Goal: Obtain resource: Obtain resource

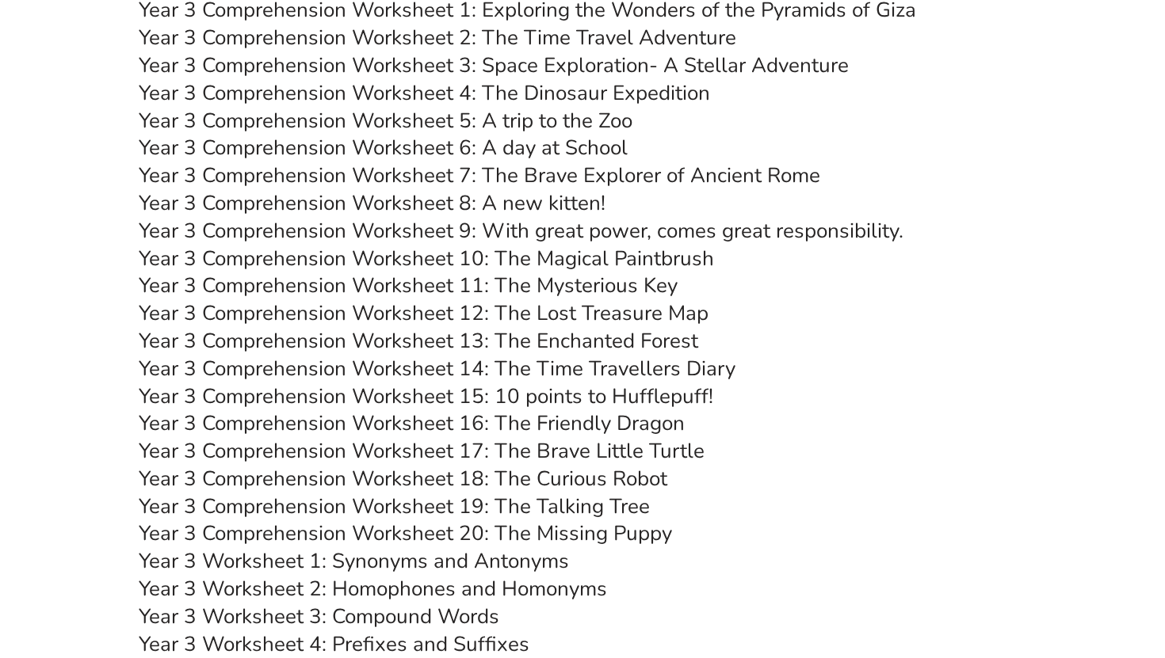
scroll to position [4599, 0]
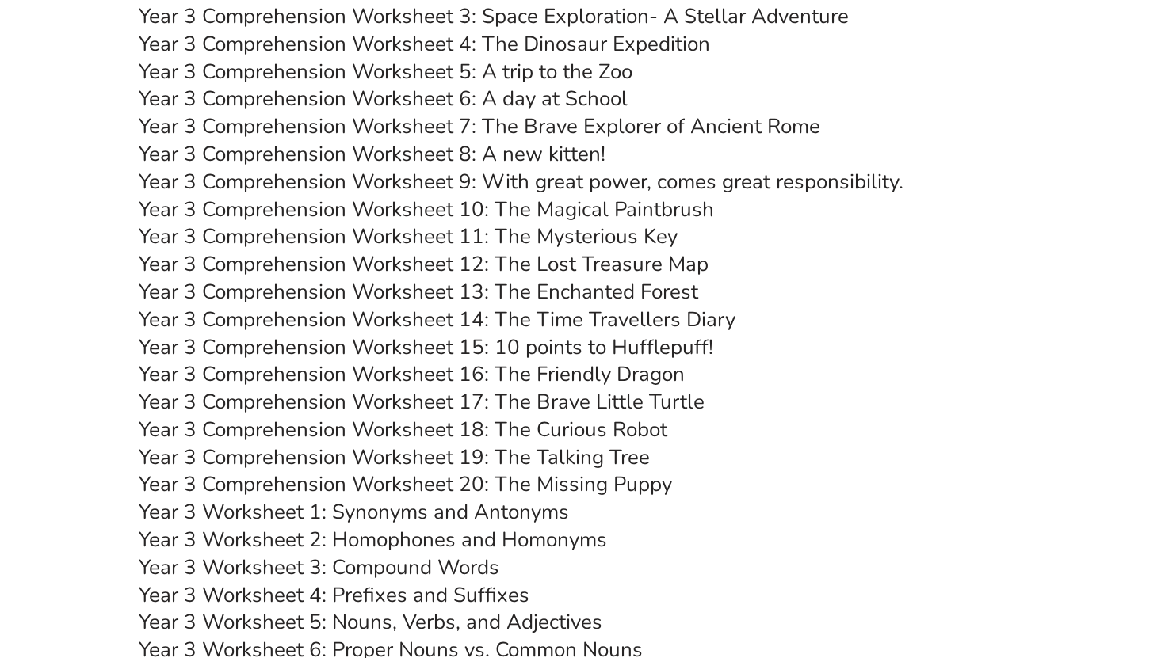
click at [544, 429] on link "Year 3 Comprehension Worksheet 18: The Curious Robot" at bounding box center [403, 430] width 528 height 28
click at [479, 448] on link "Year 3 Comprehension Worksheet 19: The Talking Tree" at bounding box center [394, 458] width 511 height 28
click at [611, 269] on link "Year 3 Comprehension Worksheet 12: The Lost Treasure Map" at bounding box center [424, 264] width 570 height 28
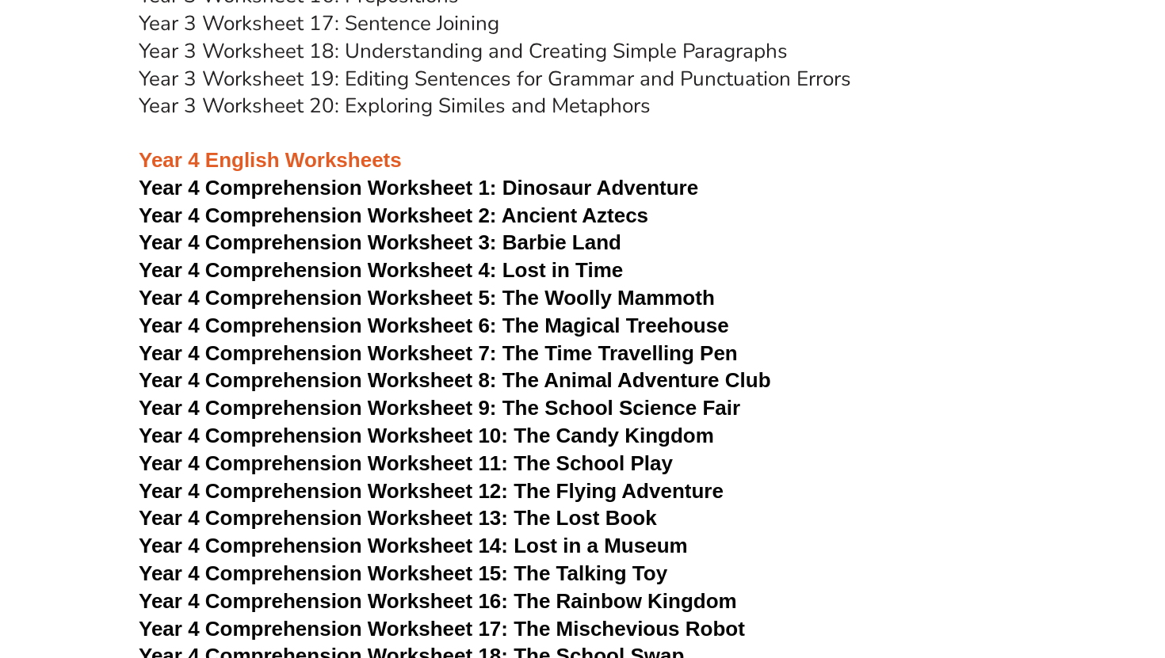
scroll to position [5531, 0]
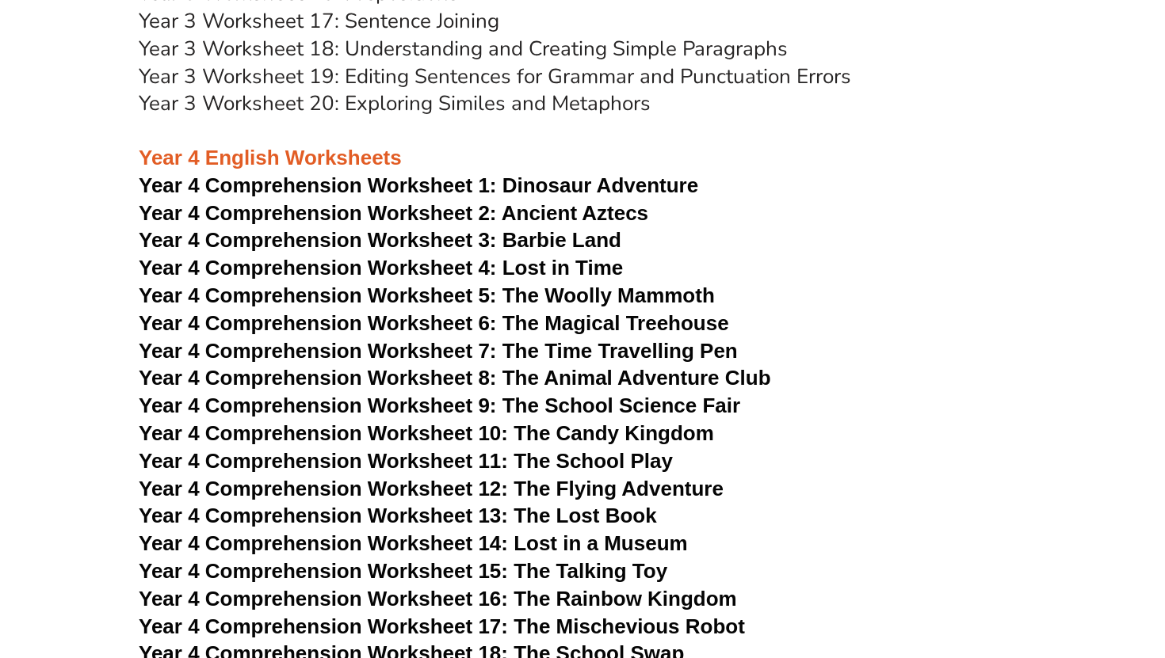
click at [546, 236] on span "Year 4 Comprehension Worksheet 3: Barbie Land" at bounding box center [380, 240] width 483 height 24
click at [544, 269] on span "Year 4 Comprehension Worksheet 4: Lost in Time" at bounding box center [381, 268] width 484 height 24
click at [597, 298] on span "Year 4 Comprehension Worksheet 5: The Woolly Mammoth" at bounding box center [427, 296] width 576 height 24
click at [558, 265] on span "Year 4 Comprehension Worksheet 4: Lost in Time" at bounding box center [381, 268] width 484 height 24
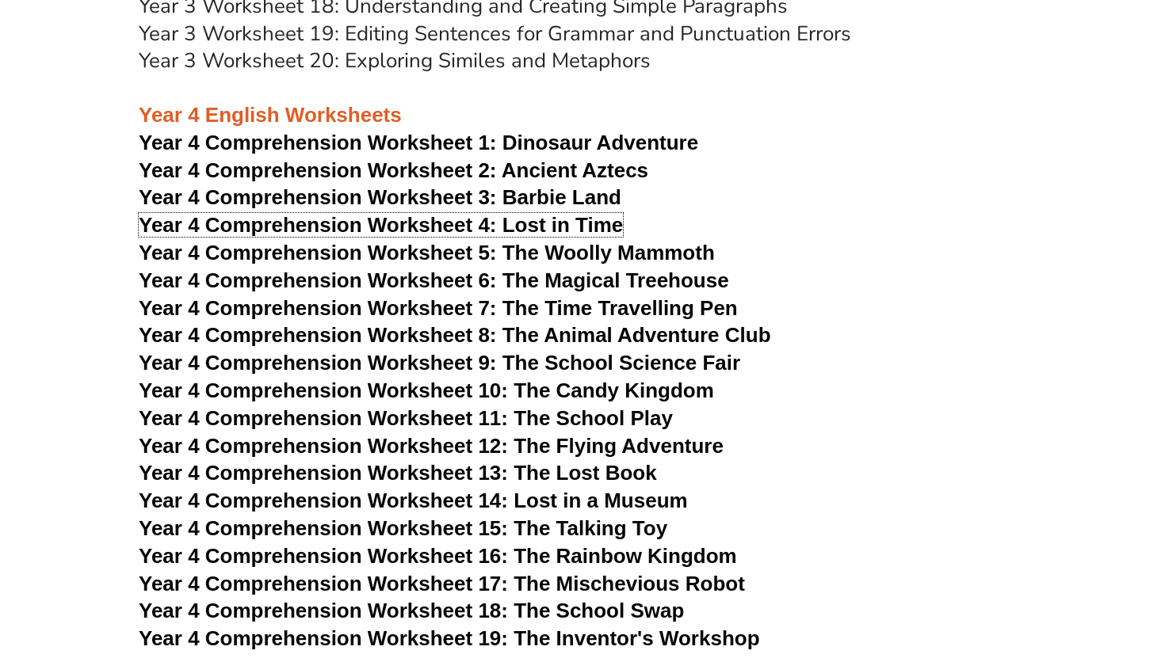
scroll to position [5639, 0]
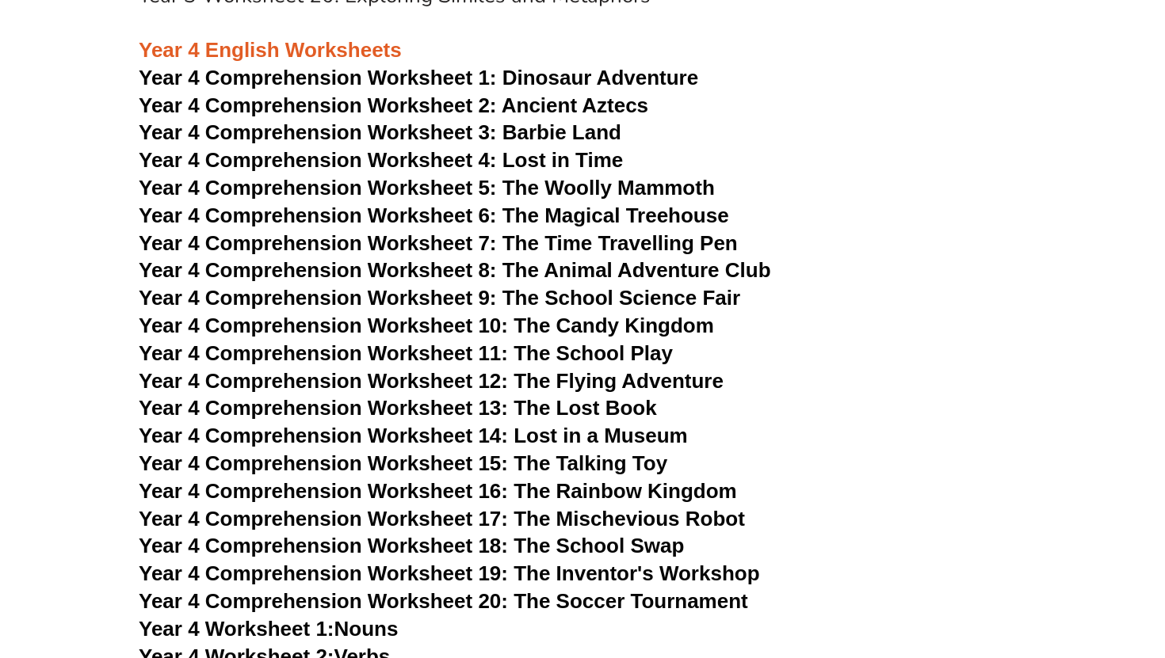
click at [603, 192] on span "Year 4 Comprehension Worksheet 5: The Woolly Mammoth" at bounding box center [427, 188] width 576 height 24
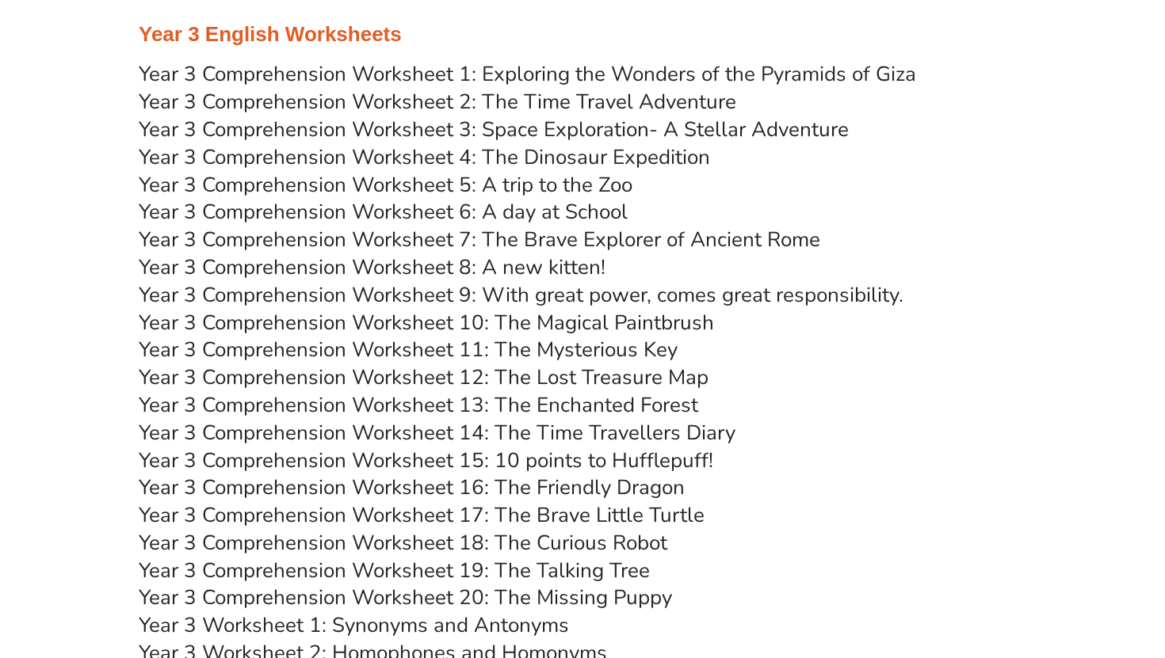
scroll to position [4592, 0]
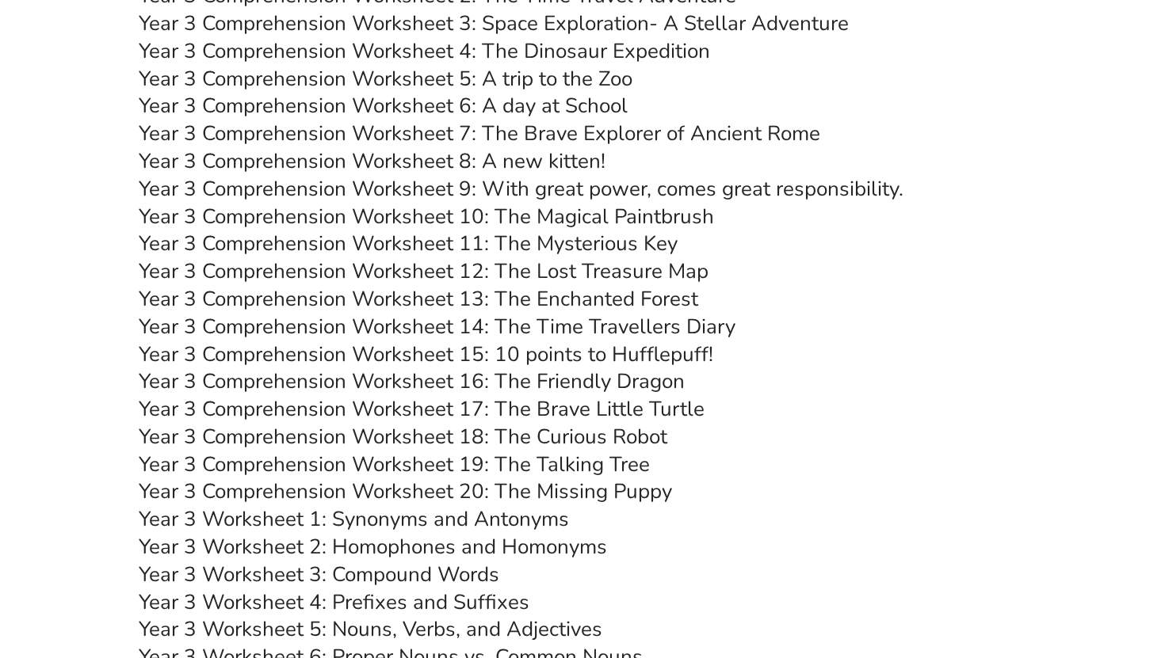
click at [546, 462] on link "Year 3 Comprehension Worksheet 19: The Talking Tree" at bounding box center [394, 465] width 511 height 28
click at [586, 435] on link "Year 3 Comprehension Worksheet 18: The Curious Robot" at bounding box center [403, 437] width 528 height 28
click at [579, 377] on link "Year 3 Comprehension Worksheet 16: The Friendly Dragon" at bounding box center [412, 382] width 546 height 28
click at [588, 411] on link "Year 3 Comprehension Worksheet 17: The Brave Little Turtle" at bounding box center [422, 409] width 566 height 28
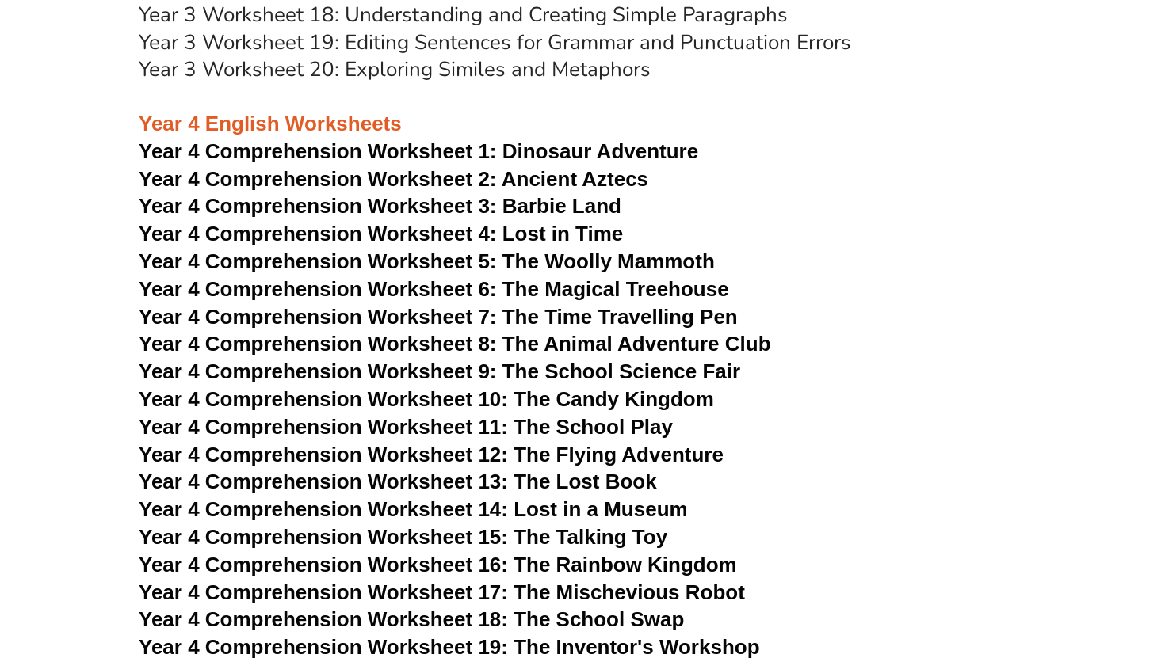
scroll to position [5566, 0]
click at [531, 201] on span "Year 4 Comprehension Worksheet 3: Barbie Land" at bounding box center [380, 205] width 483 height 24
click at [543, 232] on span "Year 4 Comprehension Worksheet 4: Lost in Time" at bounding box center [381, 233] width 484 height 24
